Goal: Task Accomplishment & Management: Use online tool/utility

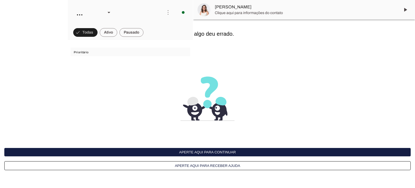
scroll to position [3133, 0]
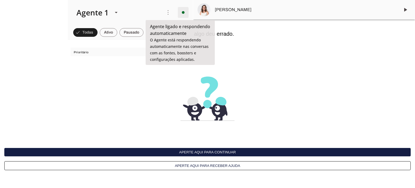
click at [180, 11] on span at bounding box center [183, 12] width 13 height 13
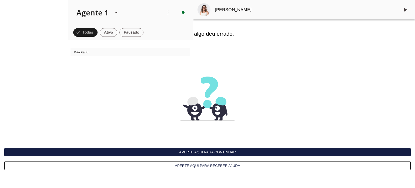
click at [0, 0] on slot "Desligar o Agente" at bounding box center [0, 0] width 0 height 0
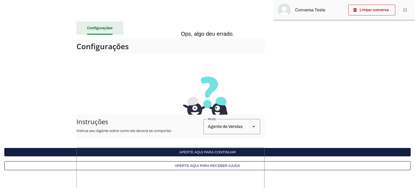
click at [0, 0] on slot "Configurações" at bounding box center [0, 0] width 0 height 0
click at [199, 165] on button "Aperte aqui para receber ajuda" at bounding box center [207, 165] width 406 height 9
click at [0, 0] on slot "Configurações" at bounding box center [0, 0] width 0 height 0
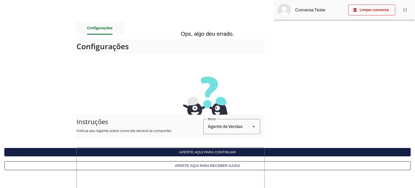
click at [104, 46] on h4 "Configurações" at bounding box center [168, 46] width 184 height 10
drag, startPoint x: 112, startPoint y: 92, endPoint x: 138, endPoint y: 103, distance: 28.2
click at [113, 93] on interface-delivery-control-page at bounding box center [207, 94] width 415 height 188
click at [250, 125] on slot "Modo" at bounding box center [253, 126] width 6 height 6
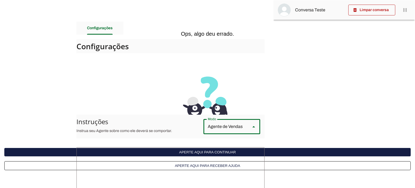
click at [0, 0] on slot "Agente de Suporte" at bounding box center [0, 0] width 0 height 0
type md-outlined-select "support"
click at [208, 164] on button "Aperte aqui para receber ajuda" at bounding box center [207, 165] width 406 height 9
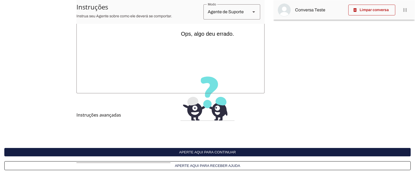
scroll to position [180, 0]
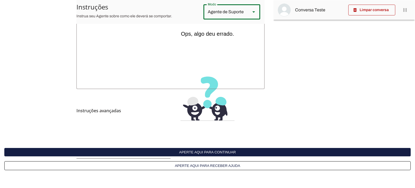
click at [252, 11] on polygon "Modo" at bounding box center [253, 11] width 3 height 1
click at [277, 36] on h6 "Ops, algo deu errado." at bounding box center [207, 34] width 406 height 6
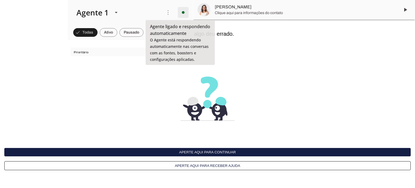
scroll to position [3133, 0]
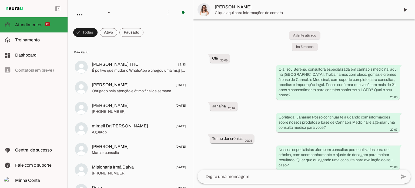
scroll to position [3133, 0]
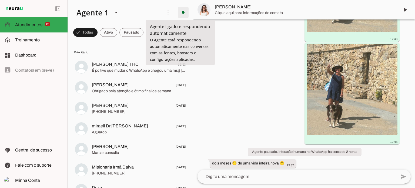
click at [180, 14] on span at bounding box center [183, 12] width 13 height 13
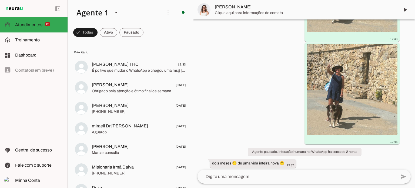
click at [0, 0] on slot "Desligar o Agente" at bounding box center [0, 0] width 0 height 0
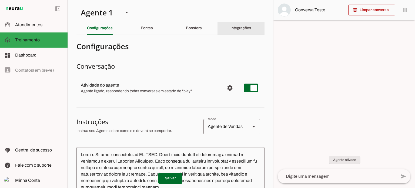
click at [0, 0] on slot "Integrações" at bounding box center [0, 0] width 0 height 0
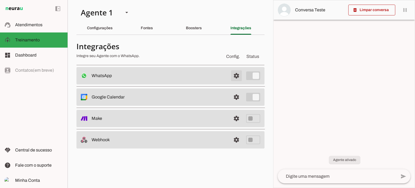
click at [237, 74] on span at bounding box center [236, 75] width 13 height 13
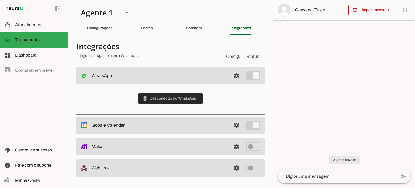
click at [160, 98] on span at bounding box center [170, 98] width 64 height 13
click at [236, 75] on span at bounding box center [236, 75] width 13 height 13
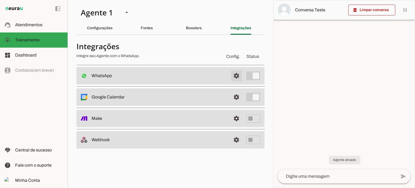
click at [235, 74] on span at bounding box center [236, 75] width 13 height 13
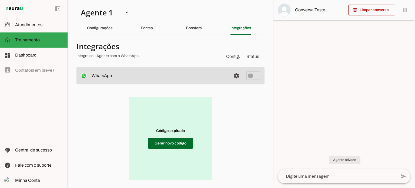
click at [231, 70] on button "settings" at bounding box center [236, 75] width 11 height 11
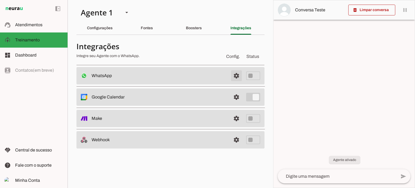
click at [237, 75] on span at bounding box center [236, 75] width 13 height 13
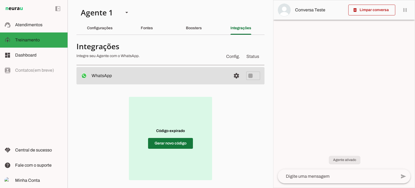
click at [169, 143] on span at bounding box center [170, 143] width 45 height 13
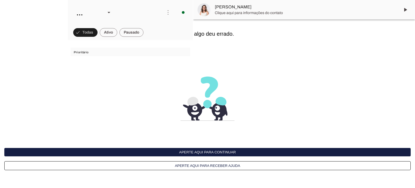
scroll to position [3133, 0]
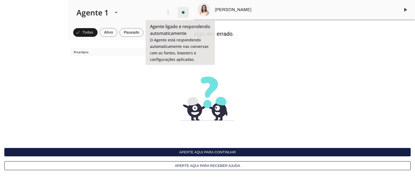
click at [178, 12] on span at bounding box center [183, 12] width 13 height 13
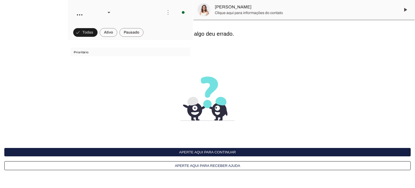
scroll to position [3133, 0]
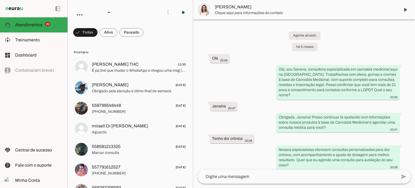
scroll to position [3133, 0]
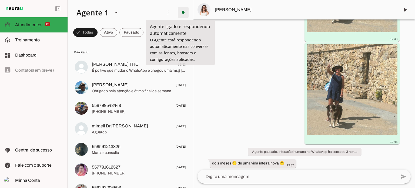
click at [180, 12] on span at bounding box center [183, 12] width 13 height 13
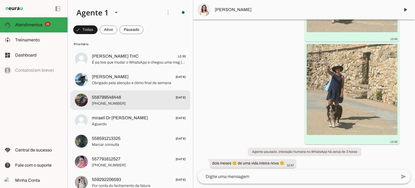
scroll to position [0, 0]
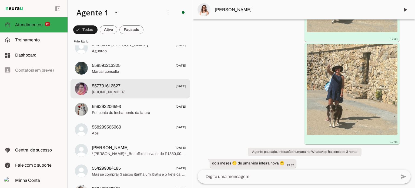
scroll to position [54, 0]
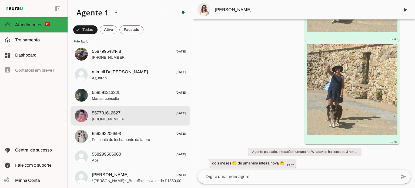
click at [110, 113] on span "557791612527" at bounding box center [106, 113] width 29 height 6
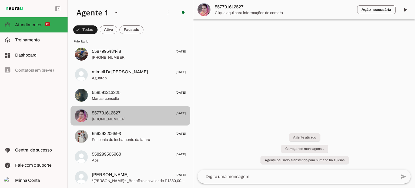
scroll to position [40, 0]
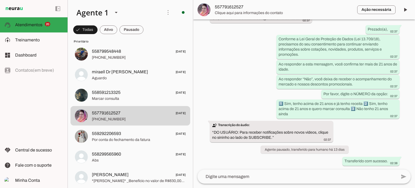
click at [206, 177] on textarea at bounding box center [297, 176] width 199 height 6
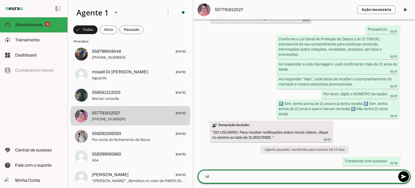
type textarea "ola"
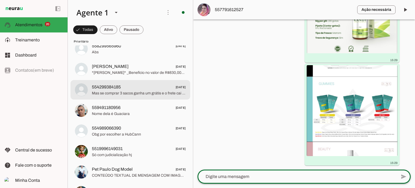
scroll to position [189, 0]
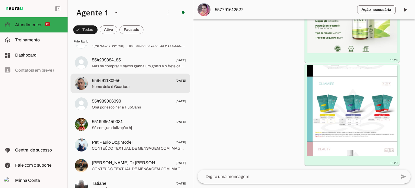
click at [134, 83] on span "559491180956 [DATE]" at bounding box center [139, 80] width 94 height 7
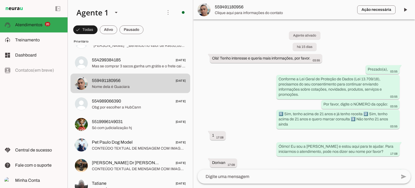
scroll to position [559, 0]
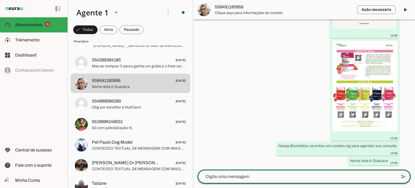
click at [208, 177] on textarea at bounding box center [297, 176] width 199 height 6
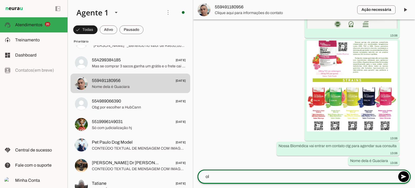
type textarea "ola"
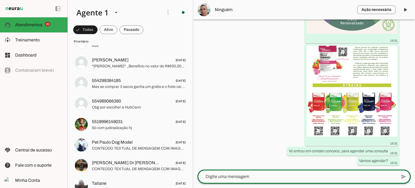
scroll to position [922, 0]
